Goal: Transaction & Acquisition: Purchase product/service

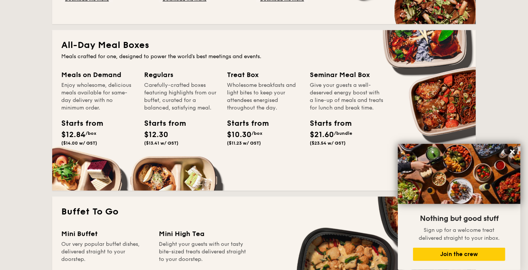
scroll to position [517, 0]
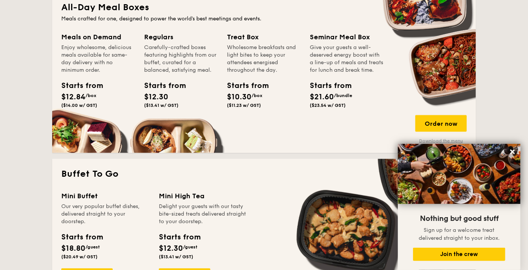
click at [438, 141] on link "Download the menu" at bounding box center [440, 141] width 51 height 6
click at [449, 118] on div "Order now" at bounding box center [440, 123] width 51 height 17
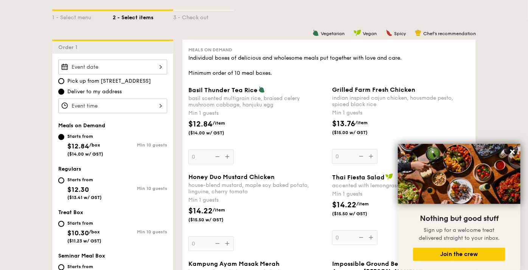
scroll to position [126, 0]
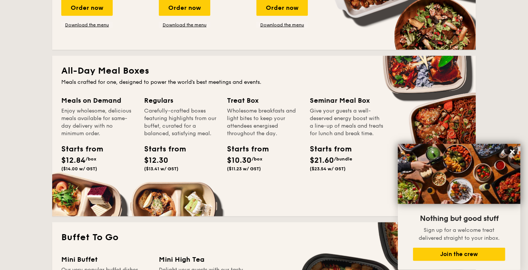
scroll to position [504, 0]
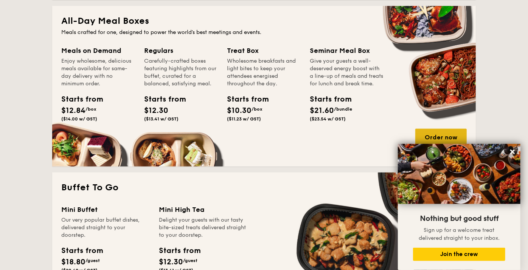
click at [446, 133] on div "Order now" at bounding box center [440, 137] width 51 height 17
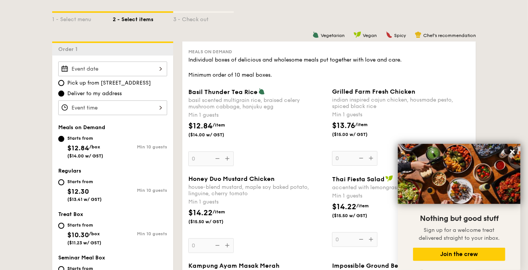
scroll to position [210, 0]
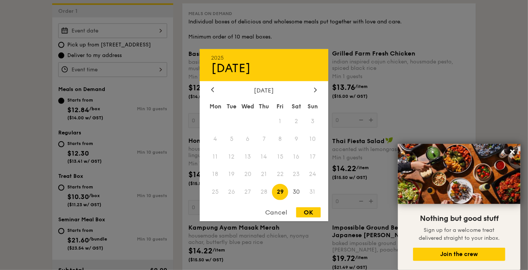
click at [130, 29] on div "2025 Aug [DATE] Tue Wed Thu Fri Sat Sun 1 2 3 4 5 6 7 8 9 10 11 12 13 14 15 16 …" at bounding box center [112, 30] width 109 height 15
click at [261, 194] on span "28" at bounding box center [264, 192] width 16 height 16
click at [278, 193] on span "29" at bounding box center [280, 192] width 16 height 16
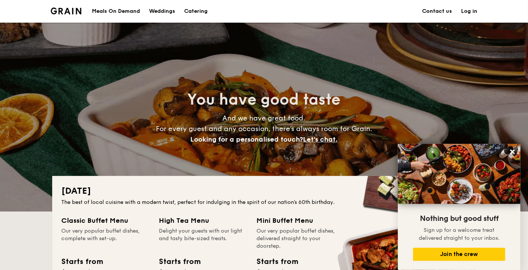
click at [120, 9] on div "Meals On Demand" at bounding box center [116, 11] width 48 height 23
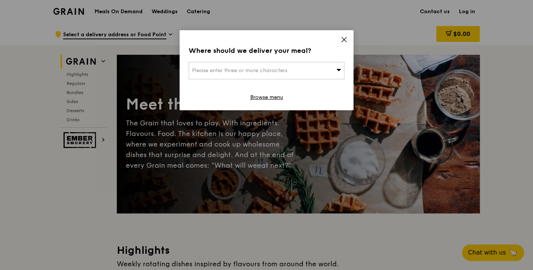
click at [292, 74] on div "Please enter three or more characters" at bounding box center [267, 70] width 156 height 17
click at [291, 74] on input "search" at bounding box center [266, 70] width 155 height 17
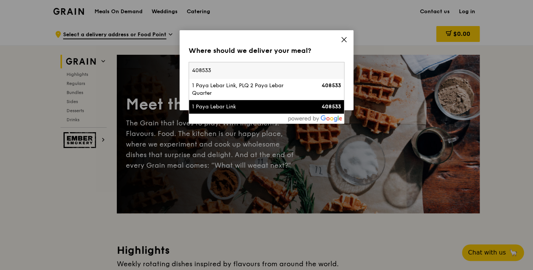
type input "408533"
click at [219, 108] on div "1 Paya Lebar Link" at bounding box center [248, 107] width 112 height 8
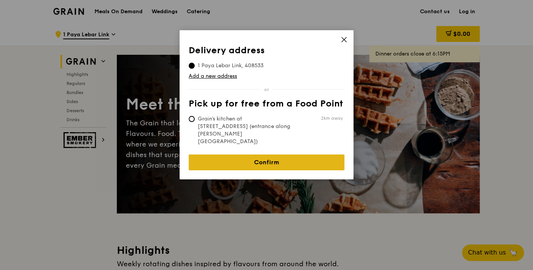
click at [249, 155] on link "Confirm" at bounding box center [267, 163] width 156 height 16
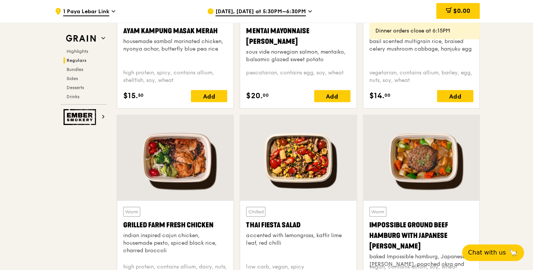
scroll to position [840, 0]
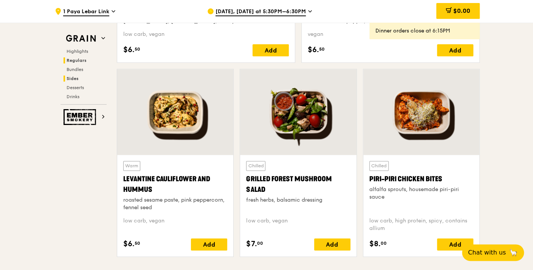
click at [87, 60] on h2 "Regulars" at bounding box center [85, 60] width 43 height 6
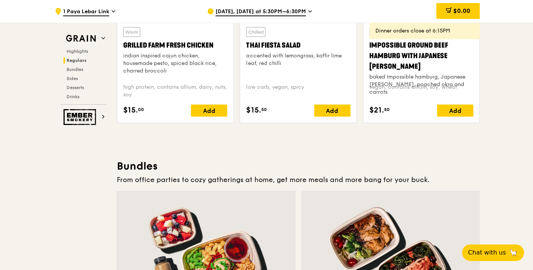
scroll to position [875, 0]
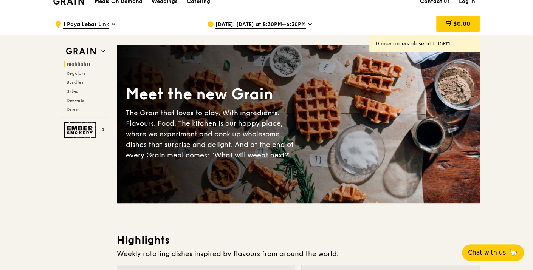
scroll to position [0, 0]
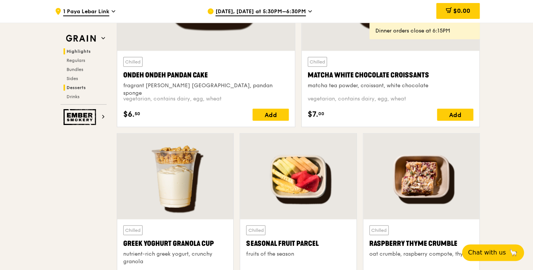
click at [77, 53] on span "Highlights" at bounding box center [79, 51] width 24 height 5
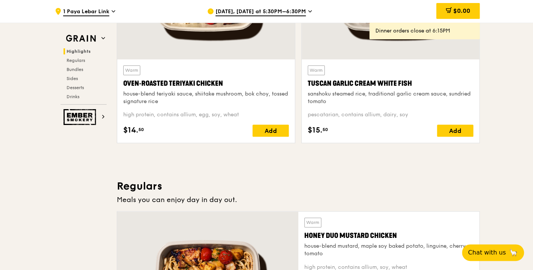
scroll to position [213, 0]
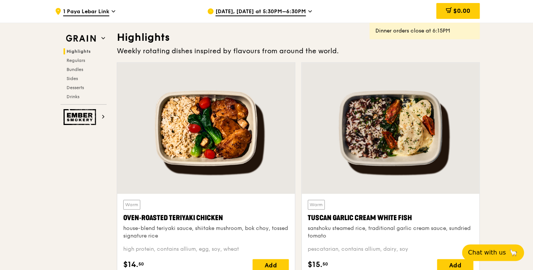
click at [472, 107] on div at bounding box center [391, 128] width 178 height 131
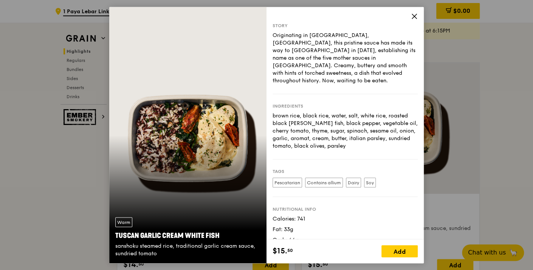
click at [415, 16] on icon at bounding box center [414, 16] width 7 height 7
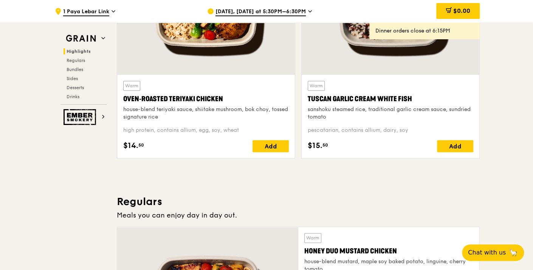
scroll to position [339, 0]
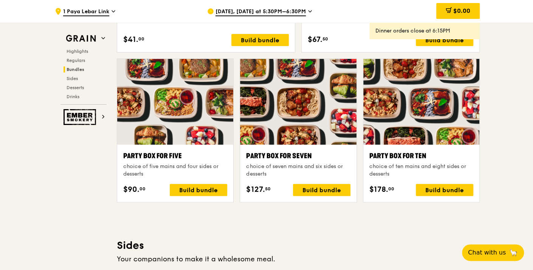
scroll to position [1516, 0]
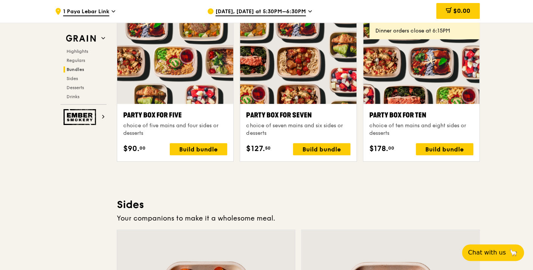
click at [492, 56] on div ".cls-1 { fill: none; stroke: #fff; stroke-linecap: round; stroke-linejoin: roun…" at bounding box center [266, 102] width 533 height 3190
